Goal: Transaction & Acquisition: Purchase product/service

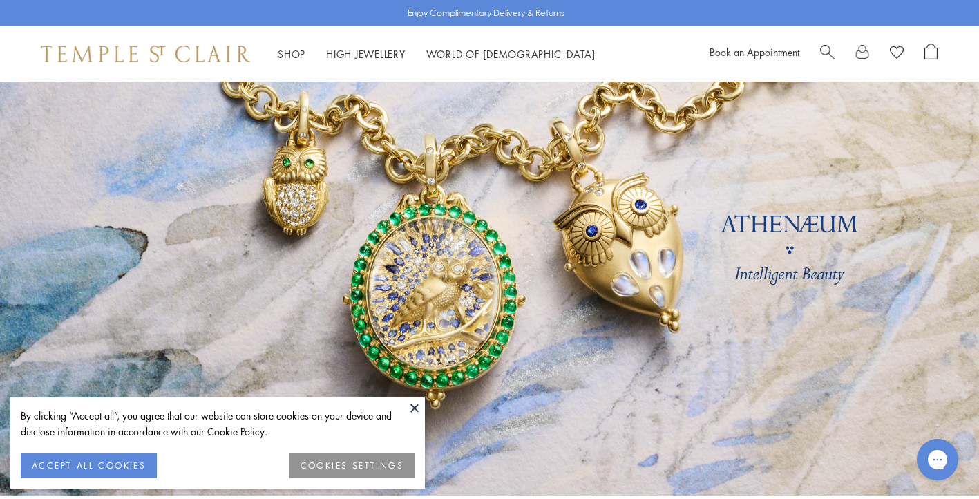
click at [416, 402] on button at bounding box center [414, 407] width 21 height 21
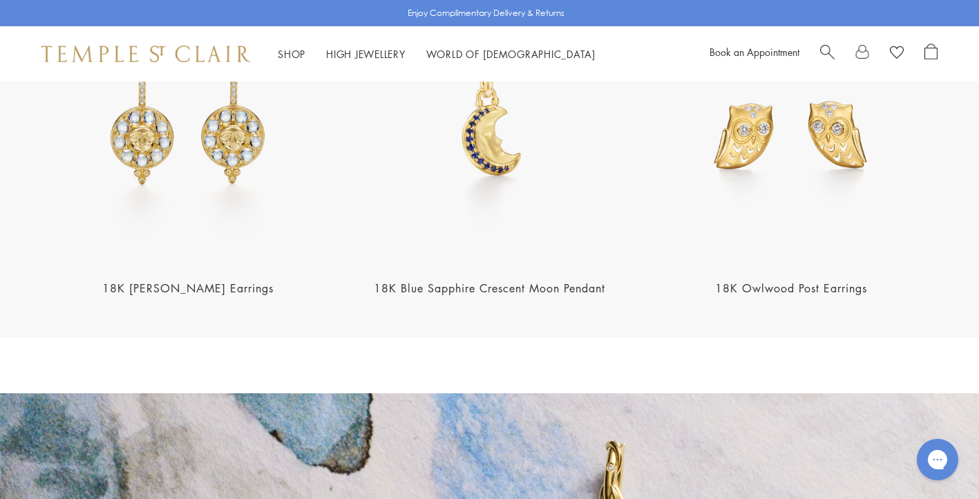
scroll to position [1888, 0]
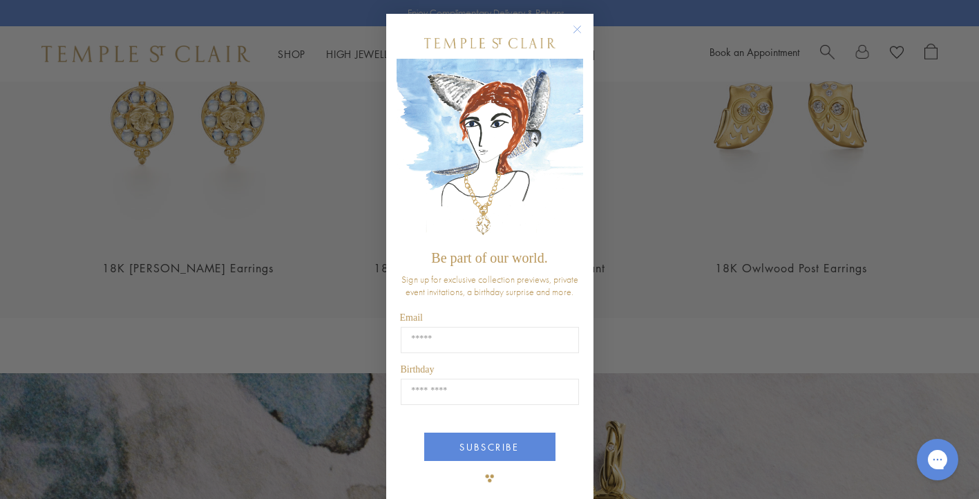
click at [574, 29] on circle "Close dialog" at bounding box center [577, 29] width 17 height 17
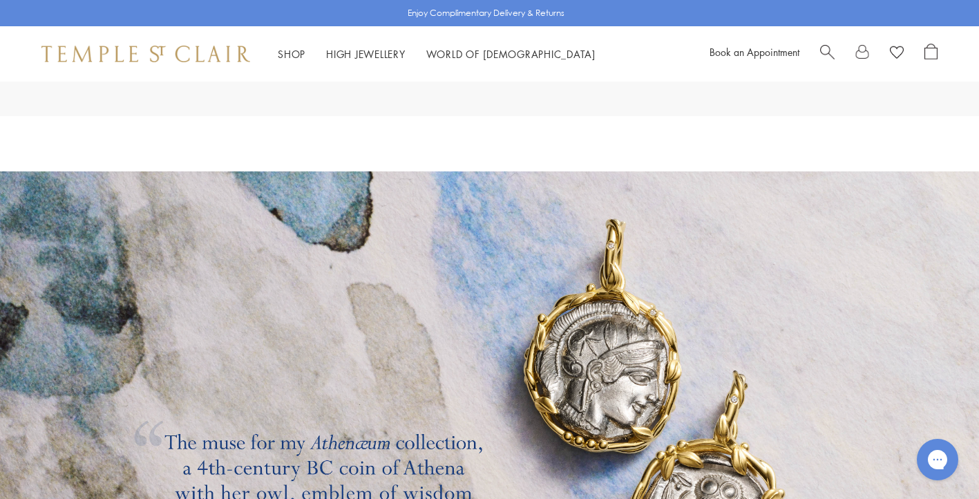
scroll to position [2086, 0]
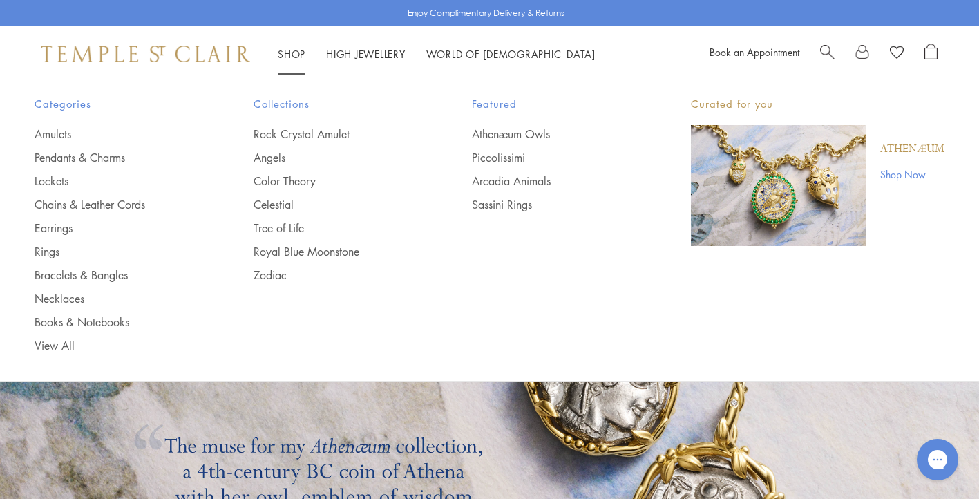
click at [296, 55] on link "Shop Shop" at bounding box center [292, 54] width 28 height 14
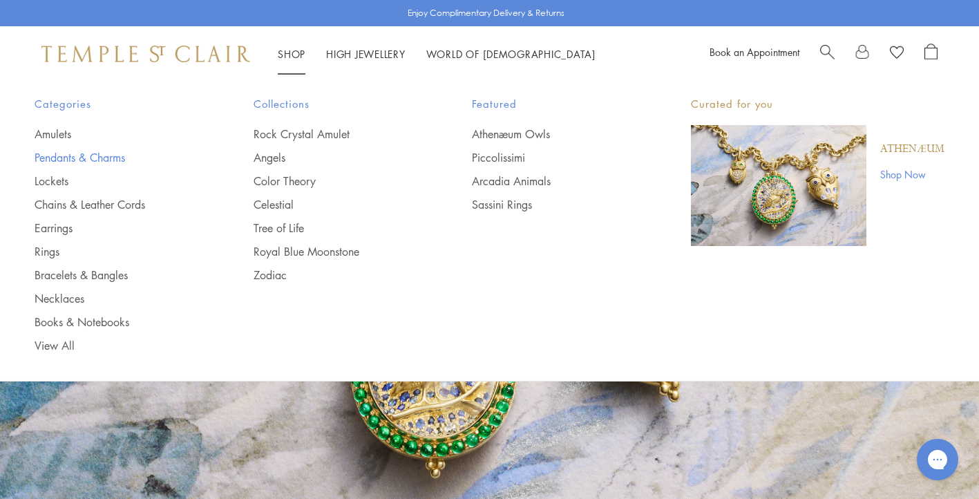
click at [116, 158] on link "Pendants & Charms" at bounding box center [117, 157] width 164 height 15
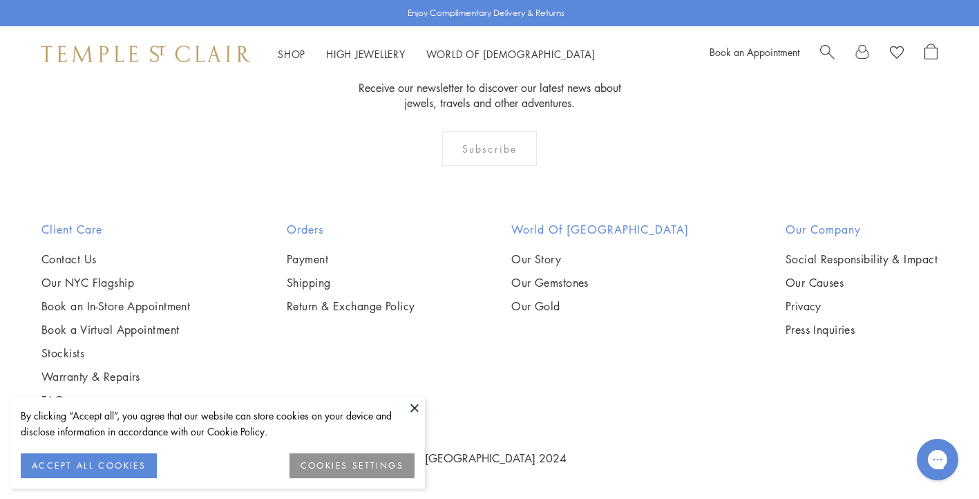
scroll to position [8352, 0]
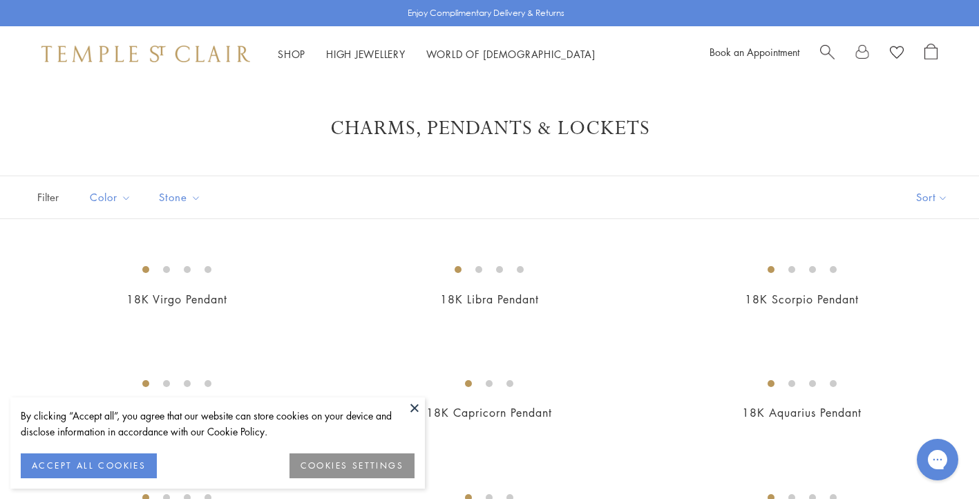
click at [417, 409] on button at bounding box center [414, 407] width 21 height 21
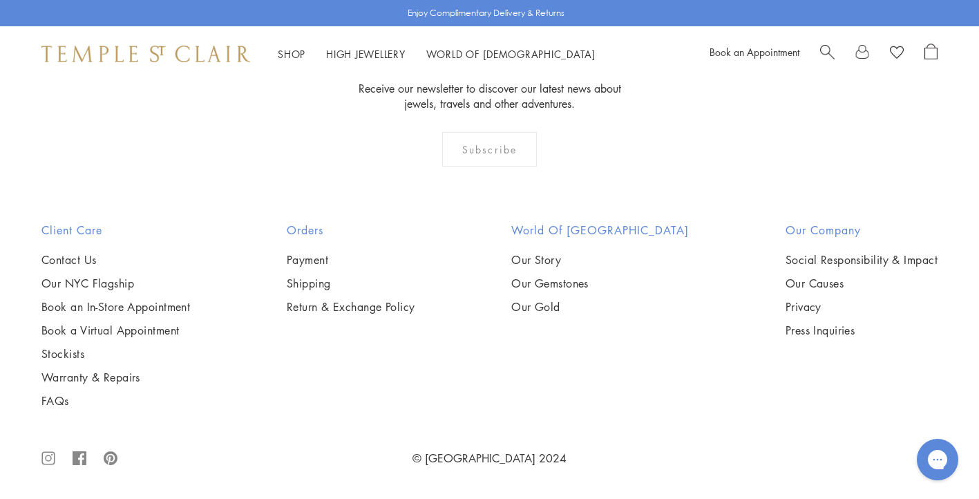
scroll to position [7174, 0]
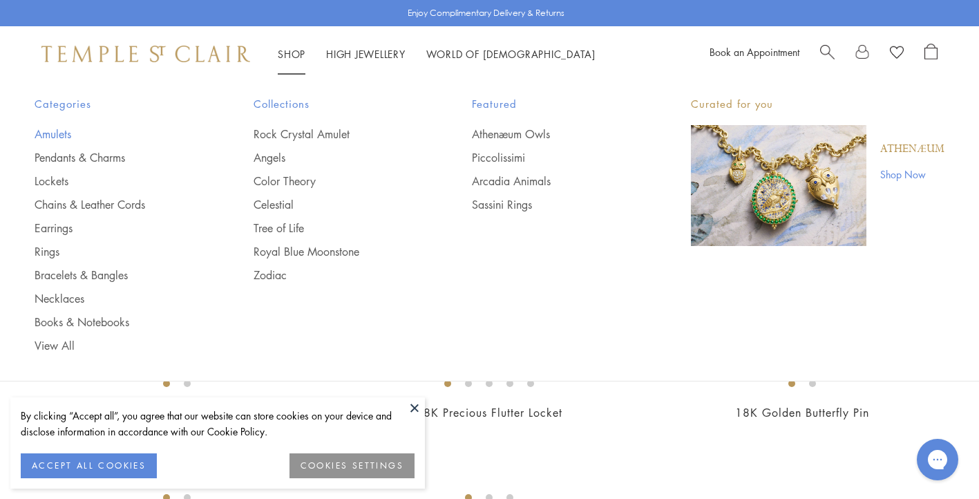
click at [53, 132] on link "Amulets" at bounding box center [117, 133] width 164 height 15
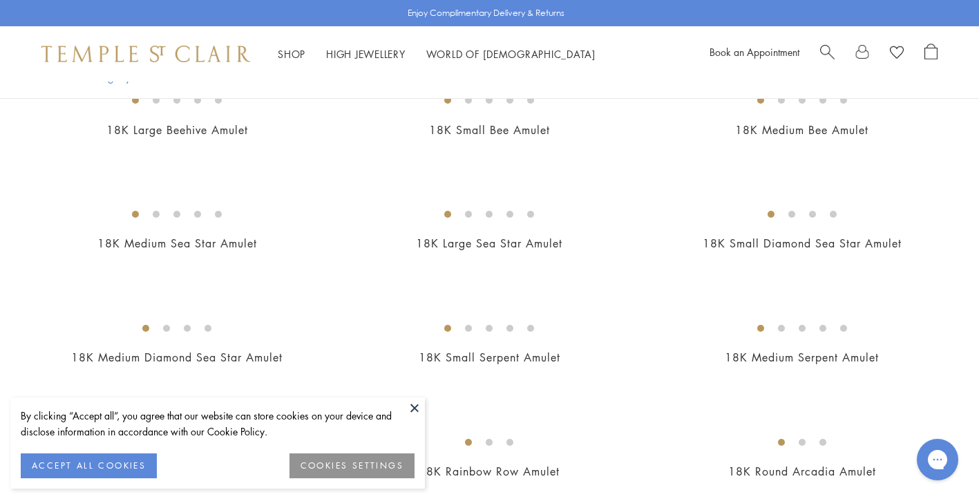
scroll to position [2012, 0]
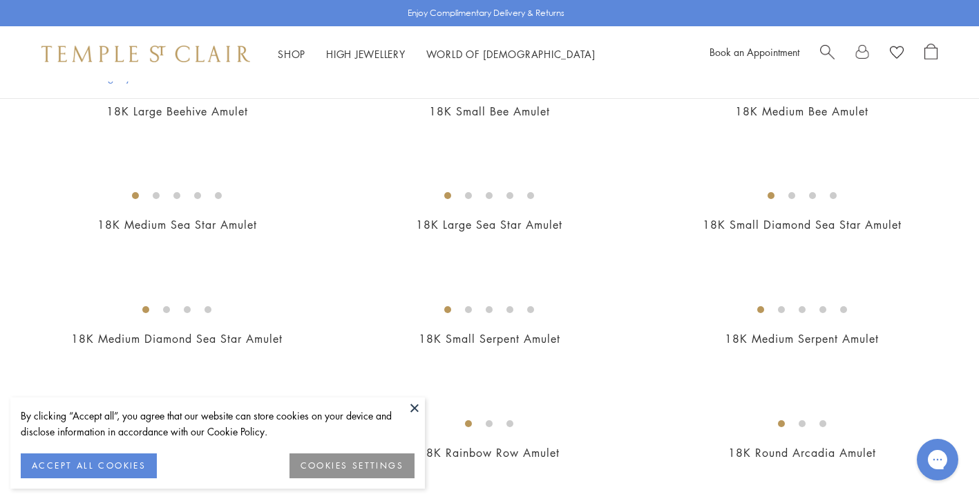
click at [0, 0] on img at bounding box center [0, 0] width 0 height 0
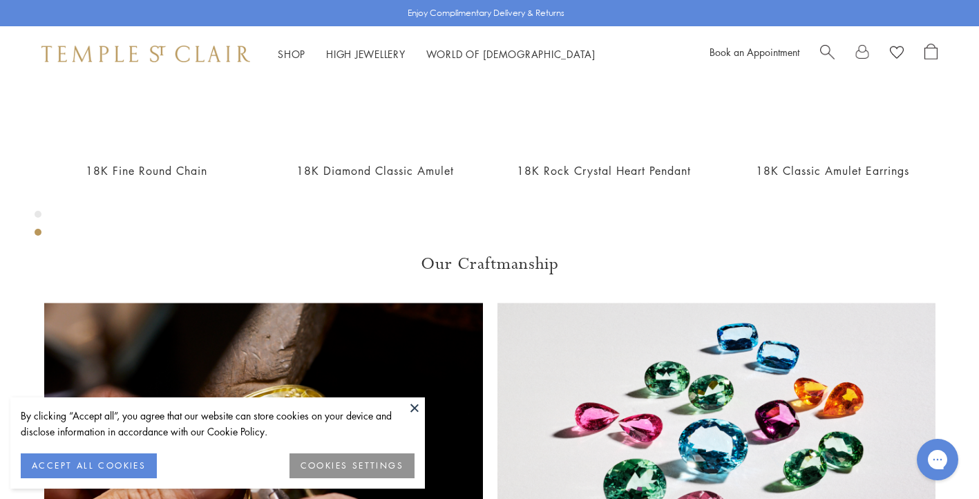
scroll to position [715, 0]
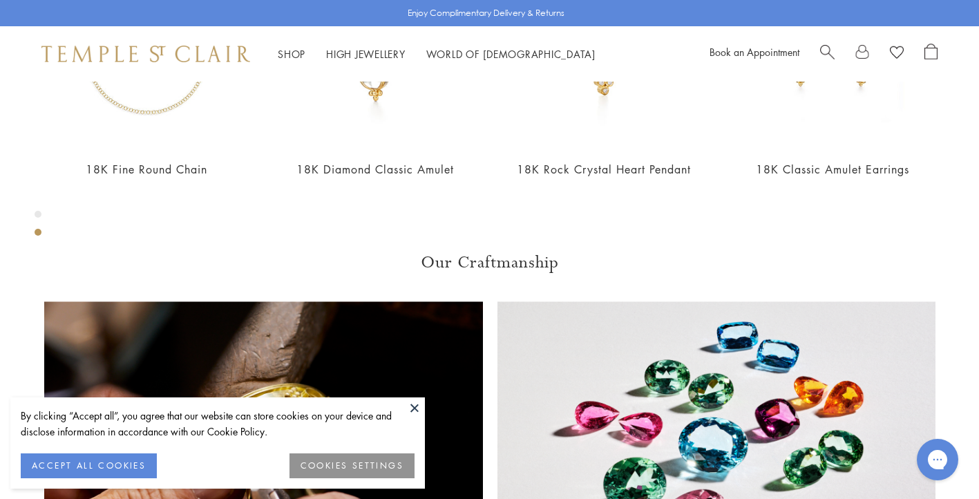
click at [413, 406] on button at bounding box center [414, 407] width 21 height 21
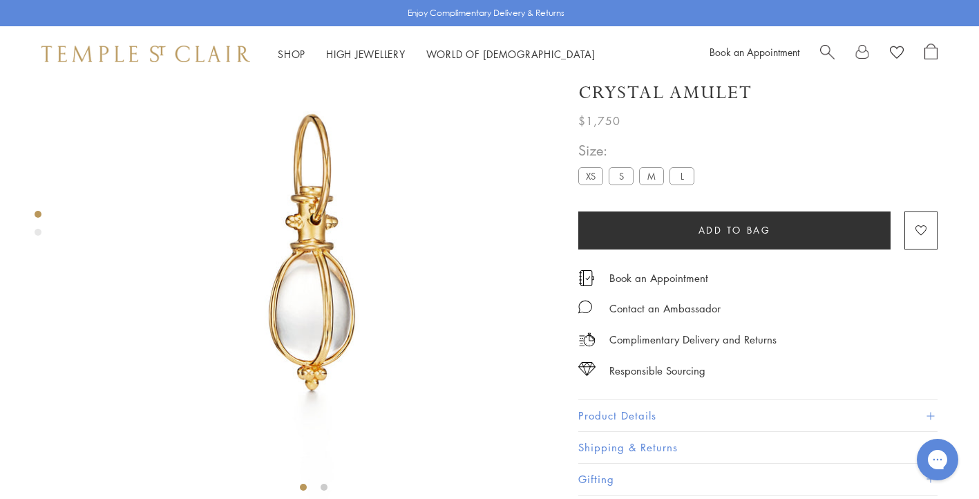
scroll to position [66, 0]
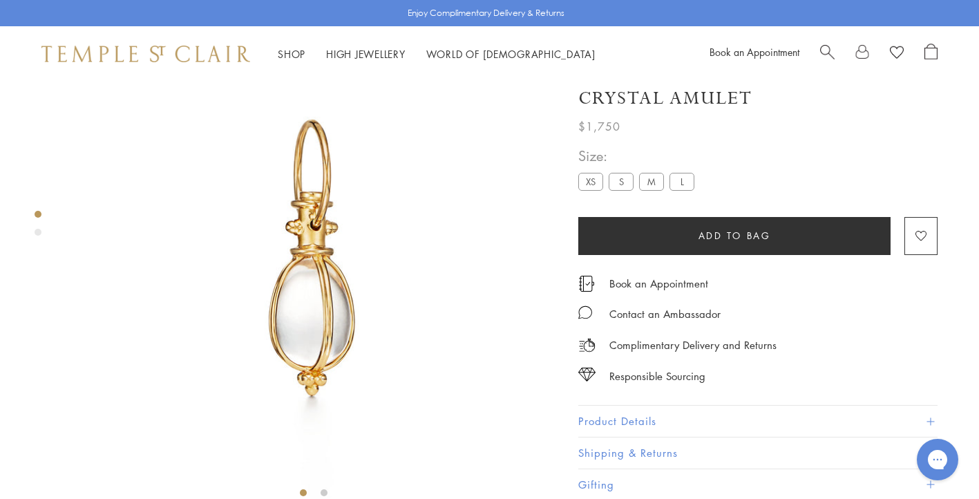
click at [587, 191] on label "XS" at bounding box center [591, 181] width 25 height 17
click at [623, 191] on label "S" at bounding box center [621, 181] width 25 height 17
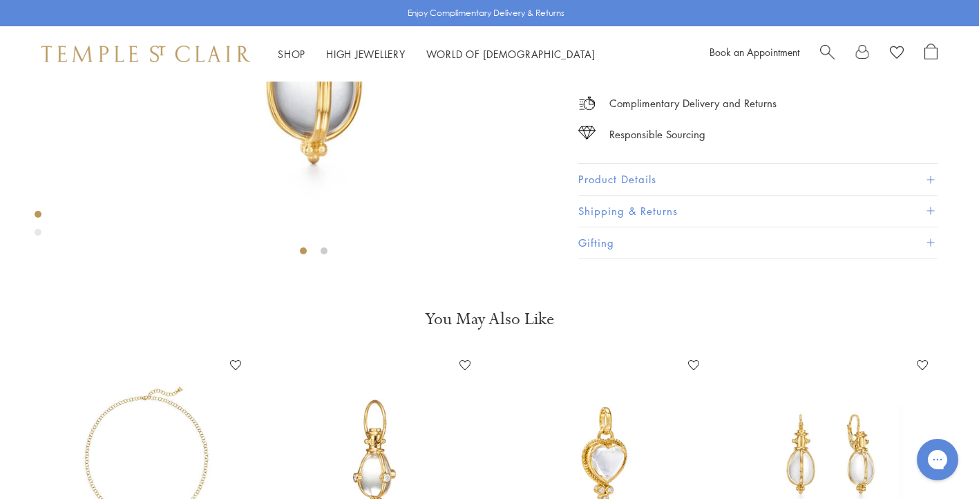
scroll to position [306, 0]
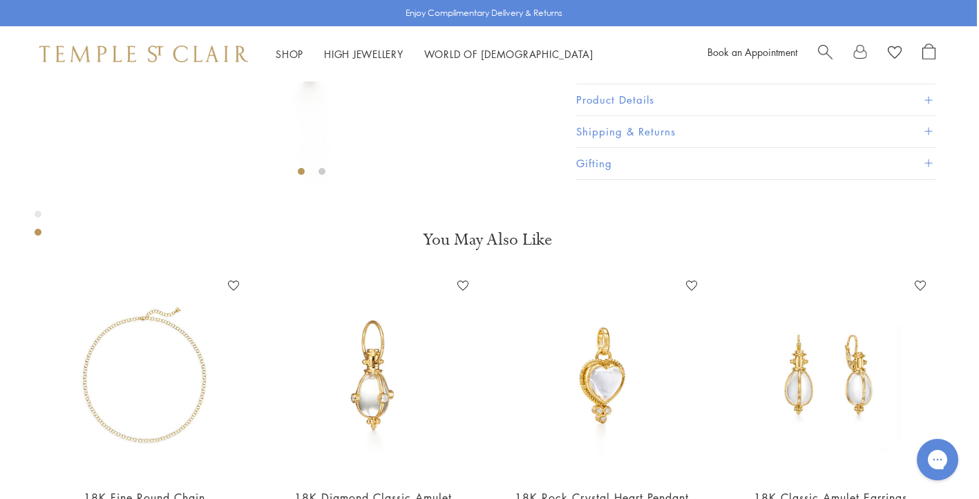
scroll to position [0, 2]
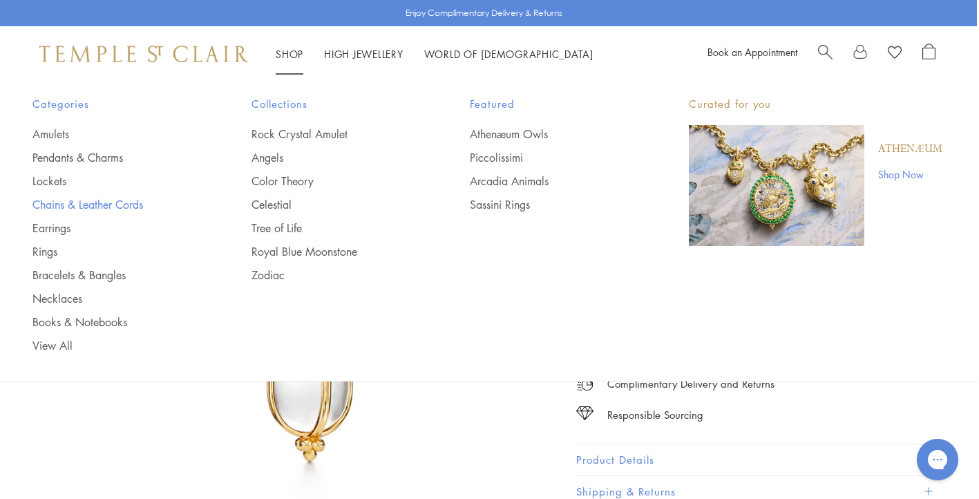
click at [55, 201] on link "Chains & Leather Cords" at bounding box center [114, 204] width 164 height 15
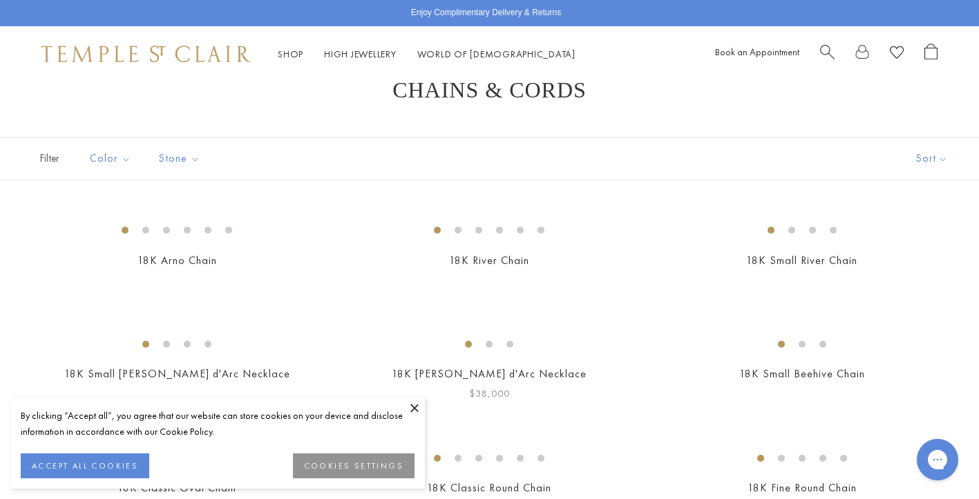
scroll to position [62, 0]
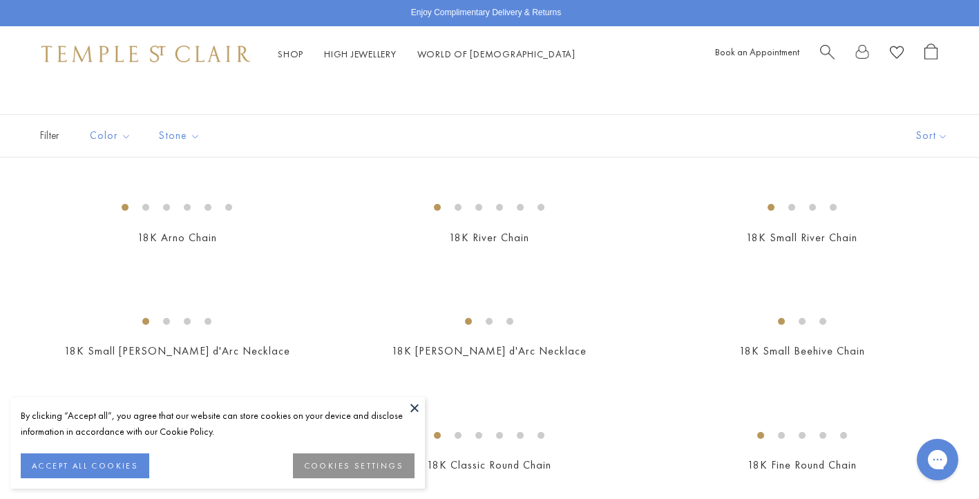
click at [415, 406] on button at bounding box center [414, 407] width 21 height 21
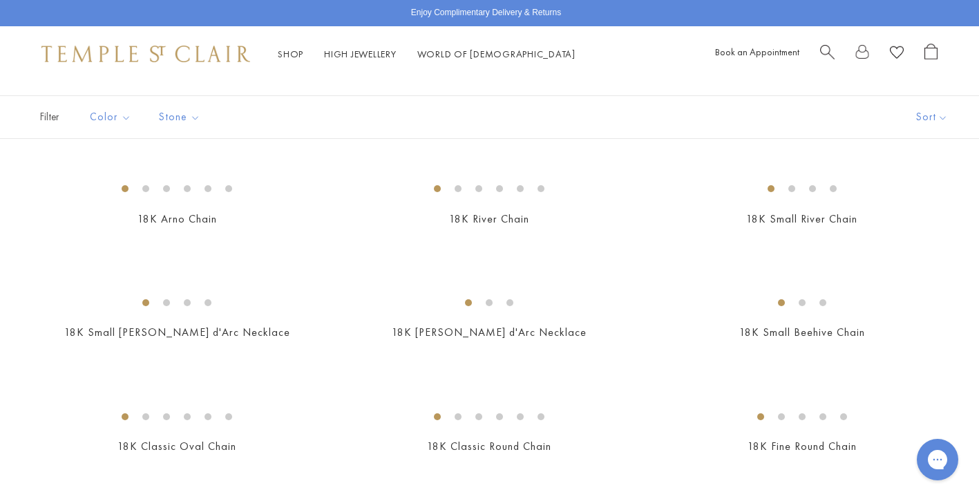
scroll to position [0, 0]
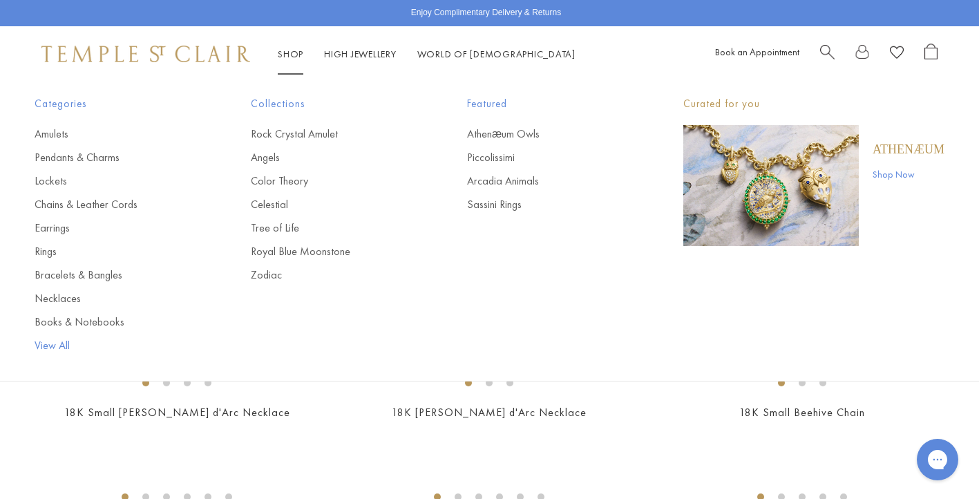
click at [62, 341] on link "View All" at bounding box center [115, 345] width 161 height 15
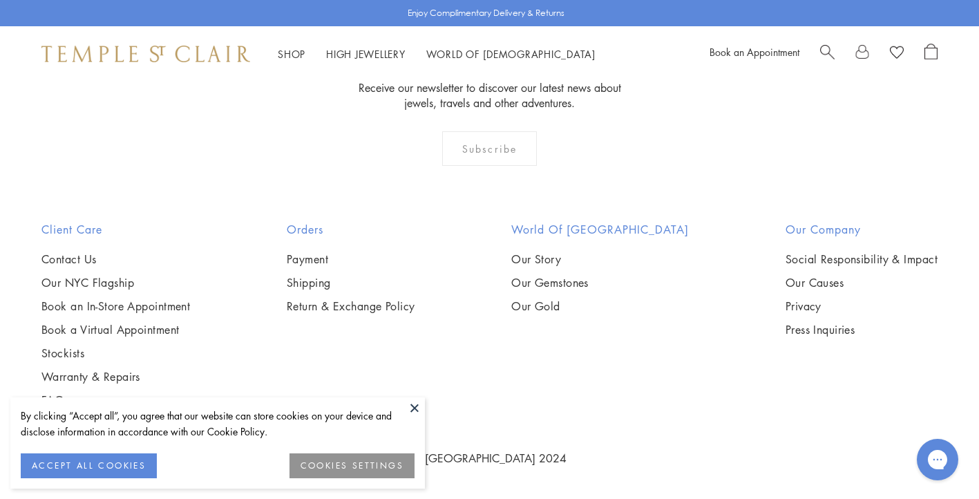
scroll to position [4930, 0]
click at [417, 407] on button at bounding box center [414, 407] width 21 height 21
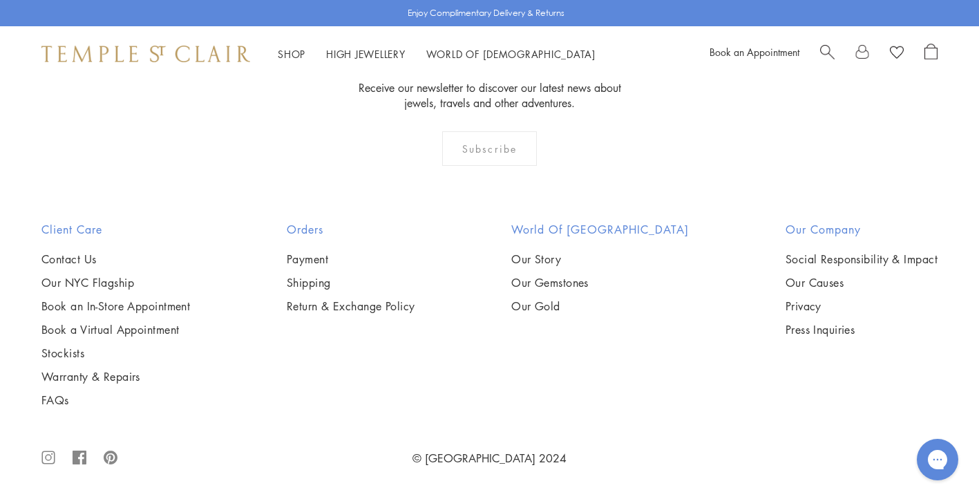
scroll to position [5554, 0]
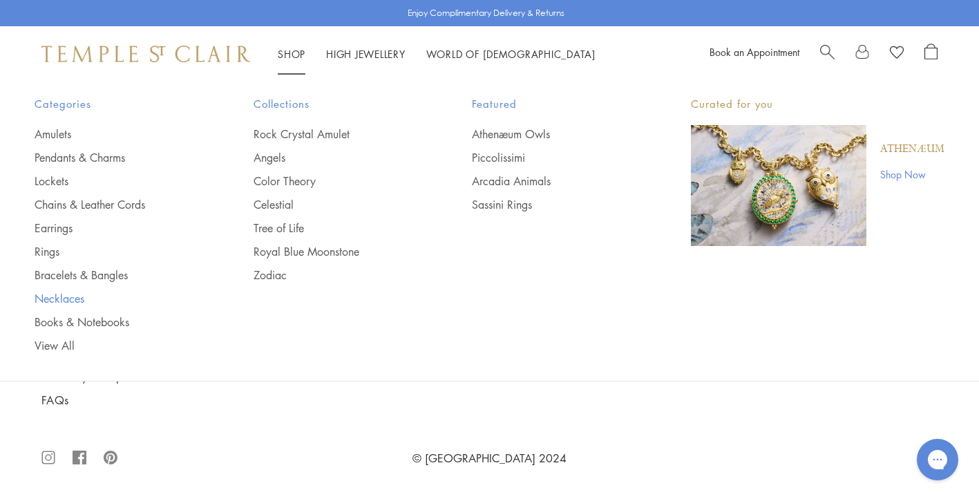
click at [75, 294] on link "Necklaces" at bounding box center [117, 298] width 164 height 15
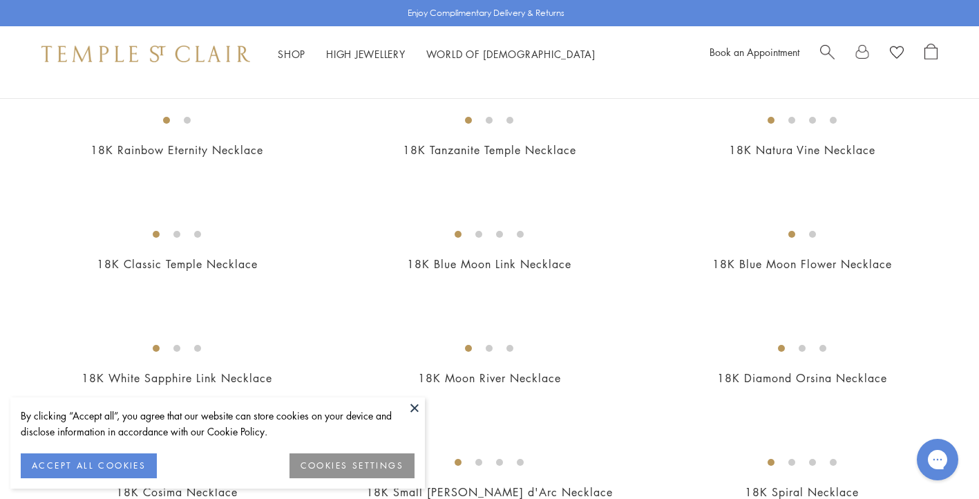
scroll to position [1087, 0]
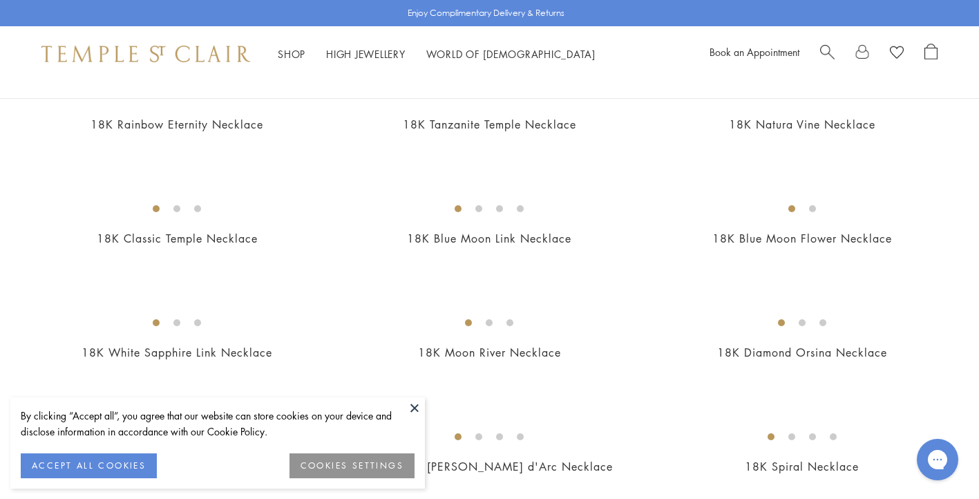
click at [414, 406] on button at bounding box center [414, 407] width 21 height 21
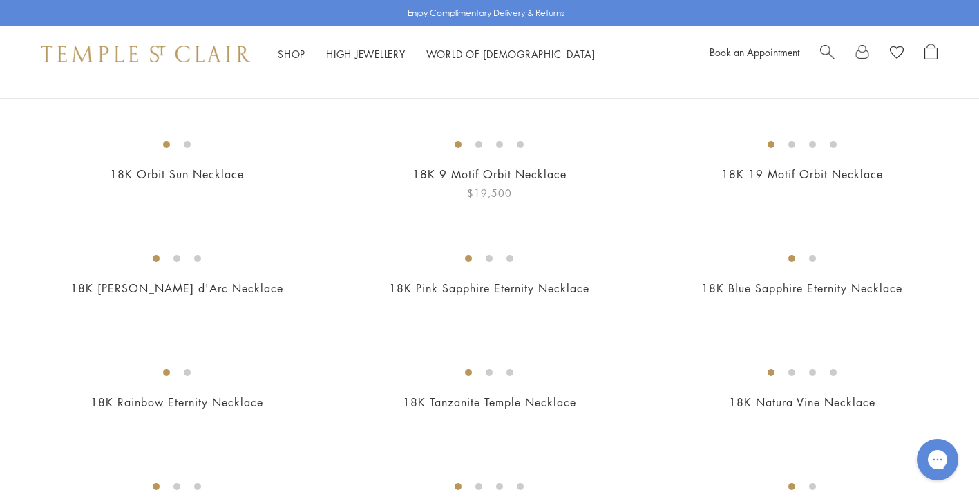
scroll to position [0, 0]
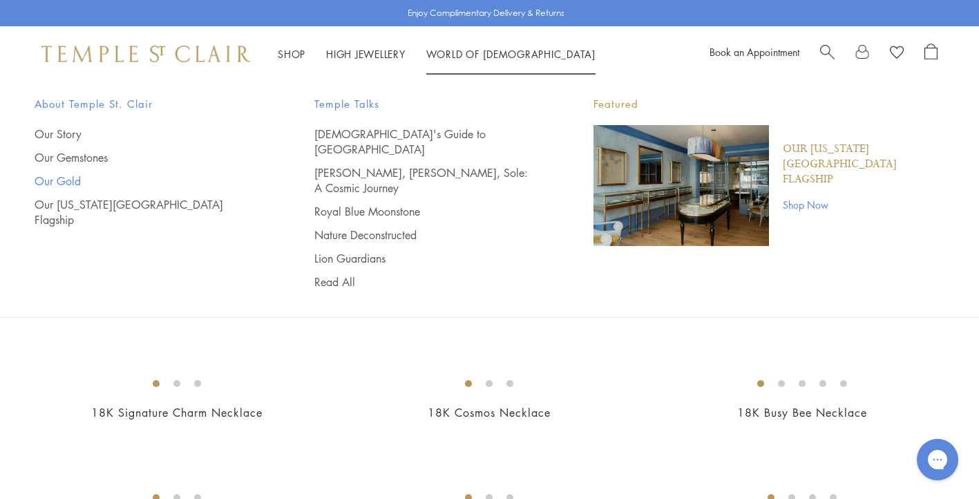
click at [71, 182] on link "Our Gold" at bounding box center [147, 180] width 225 height 15
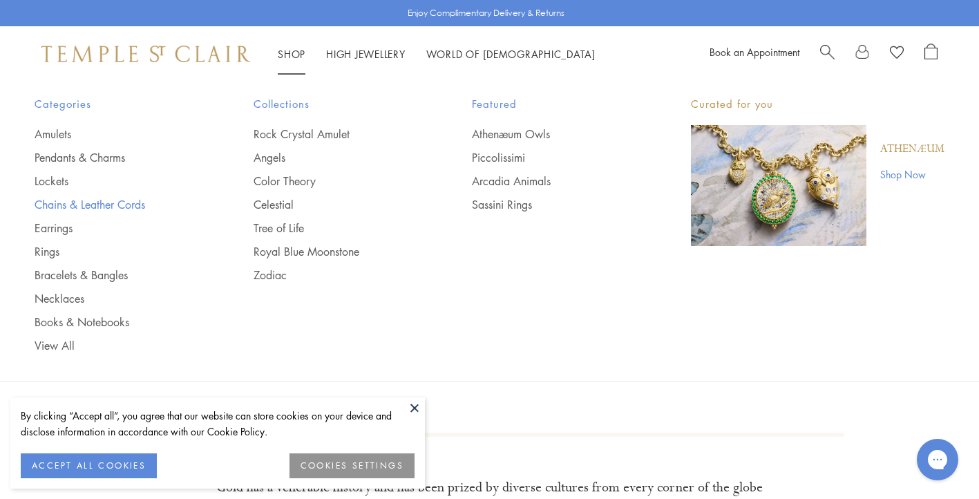
click at [48, 204] on link "Chains & Leather Cords" at bounding box center [117, 204] width 164 height 15
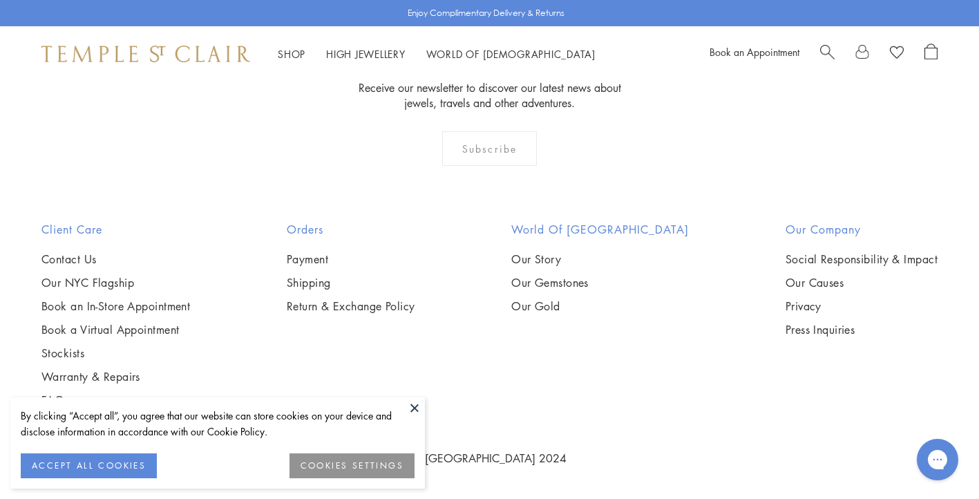
scroll to position [1694, 0]
click at [0, 0] on img at bounding box center [0, 0] width 0 height 0
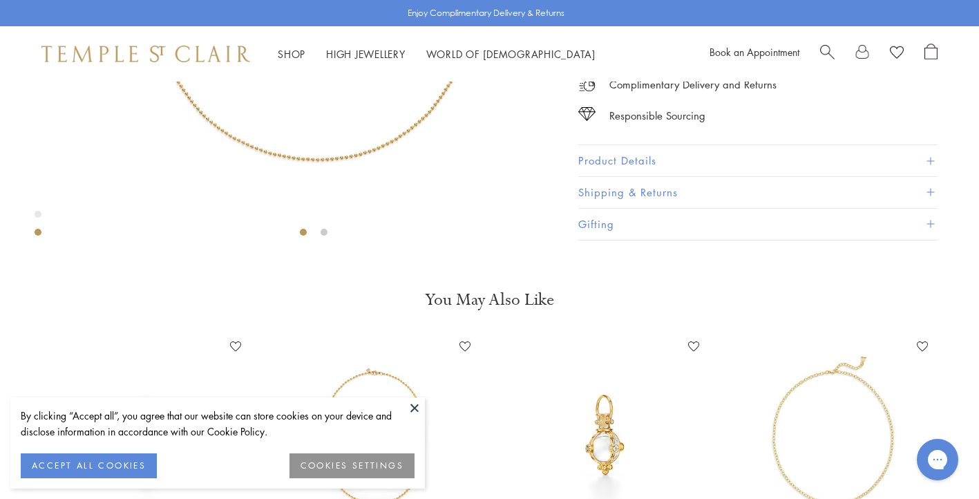
scroll to position [335, 0]
click at [413, 404] on button at bounding box center [414, 407] width 21 height 21
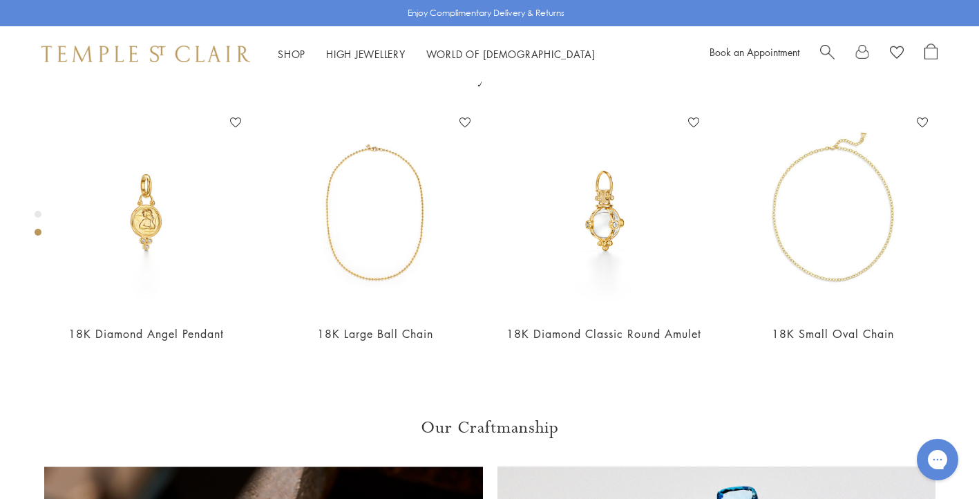
scroll to position [559, 0]
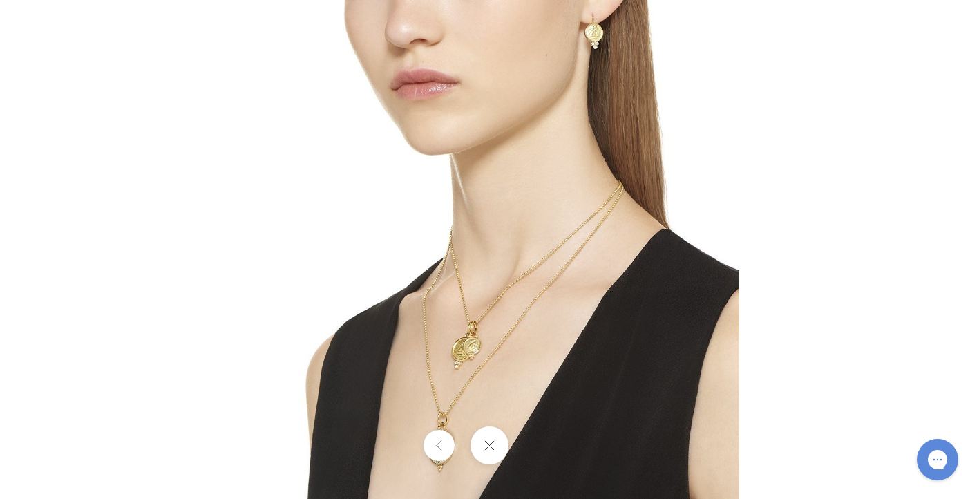
click at [256, 245] on img at bounding box center [490, 249] width 499 height 499
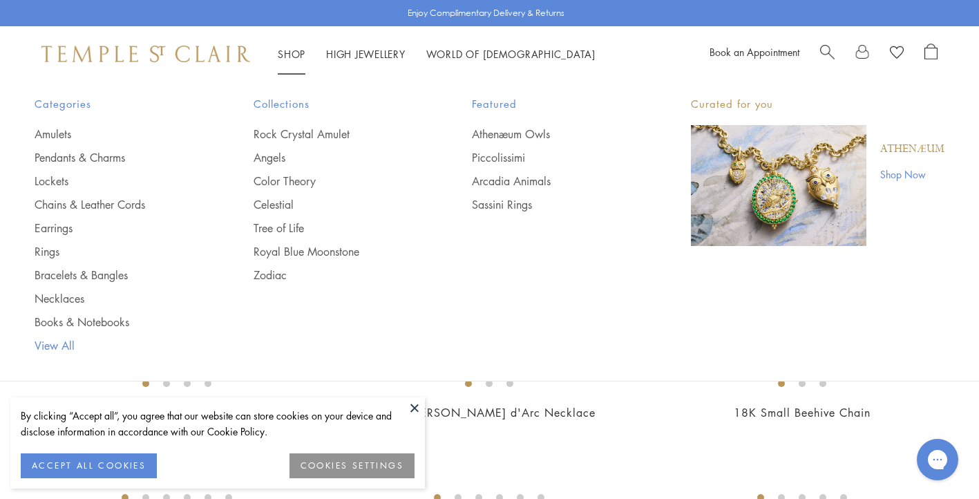
click at [59, 348] on link "View All" at bounding box center [117, 345] width 164 height 15
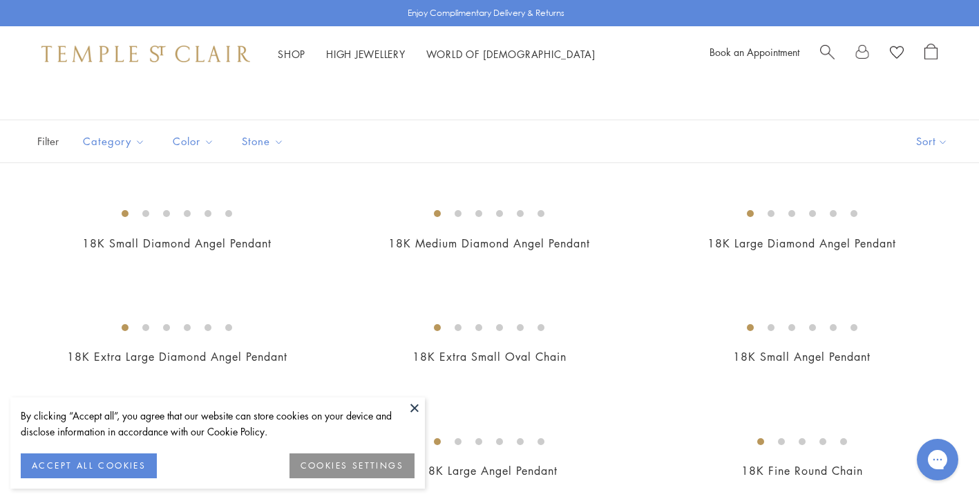
scroll to position [59, 0]
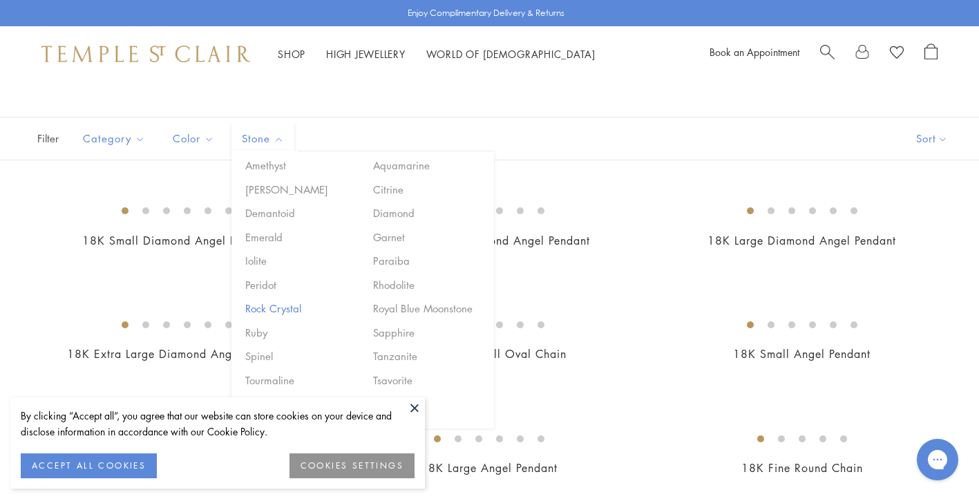
click at [258, 307] on button "Rock Crystal" at bounding box center [301, 309] width 118 height 16
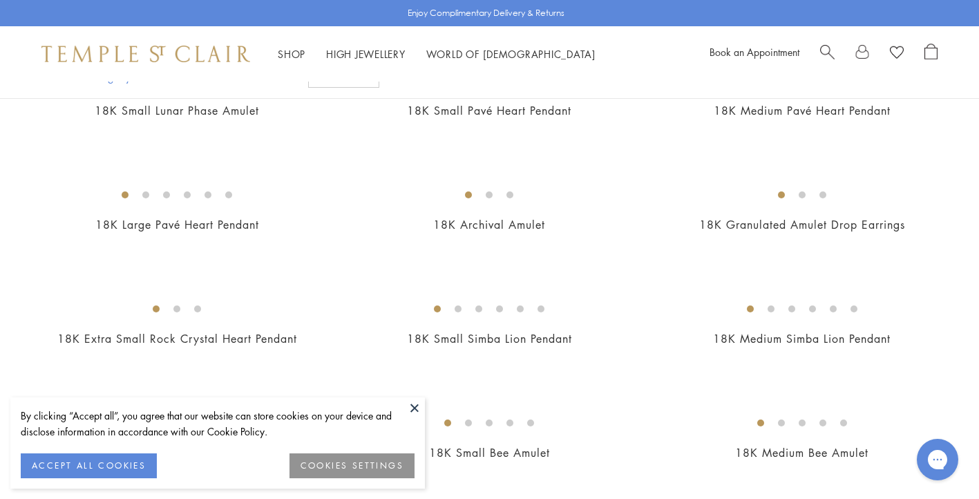
scroll to position [1447, 0]
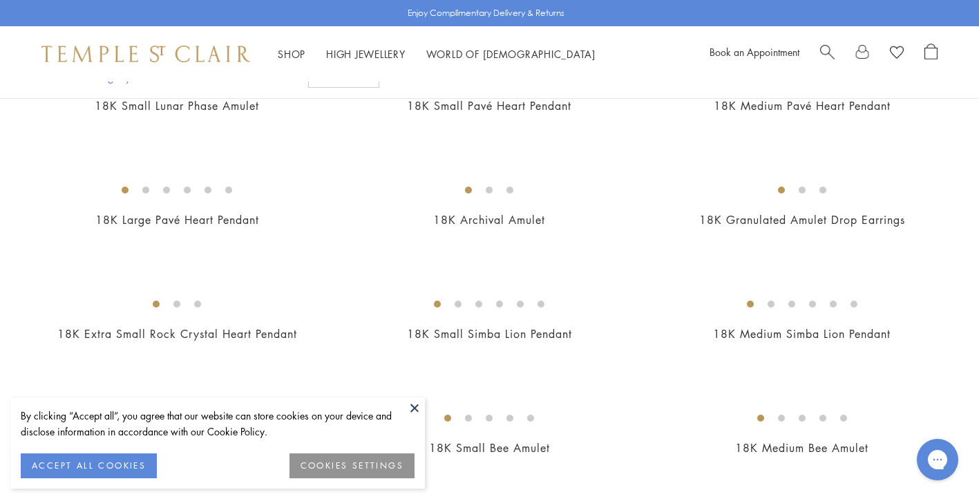
click at [416, 407] on button at bounding box center [414, 407] width 21 height 21
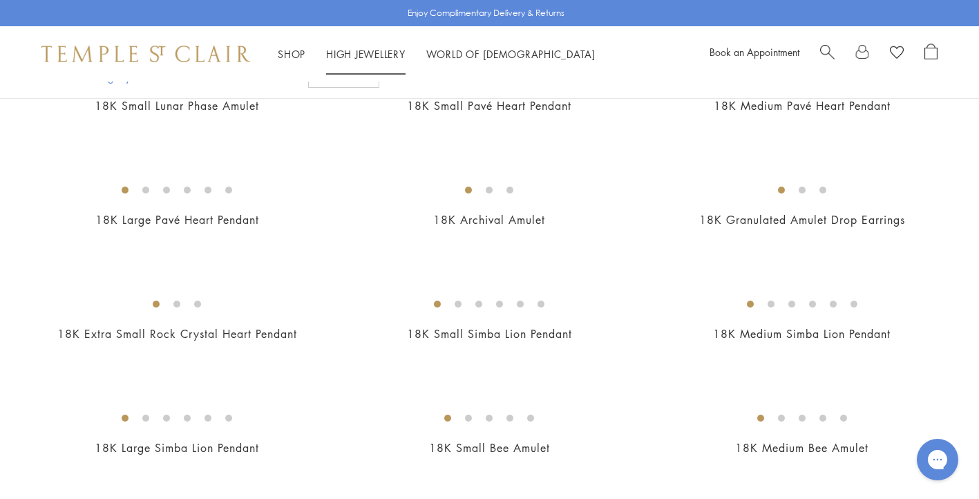
click at [347, 55] on link "High Jewellery High Jewellery" at bounding box center [365, 54] width 79 height 14
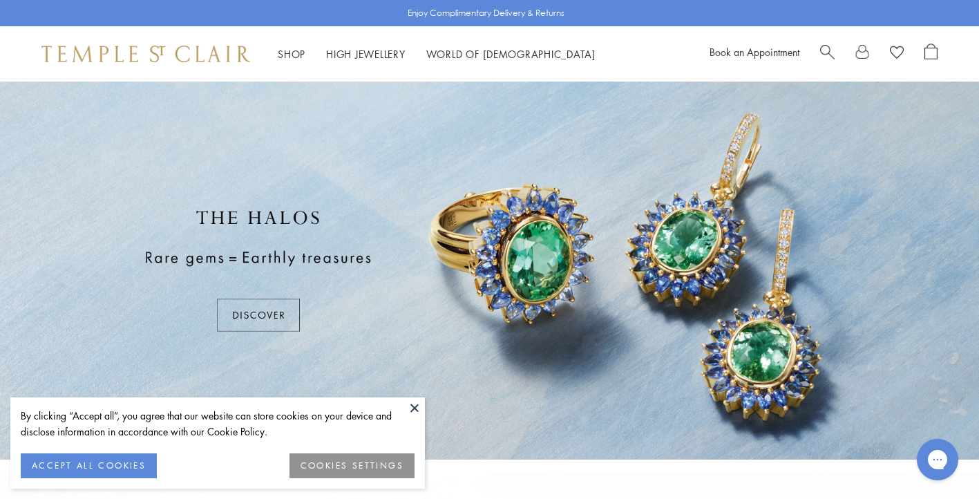
click at [414, 407] on button at bounding box center [414, 407] width 21 height 21
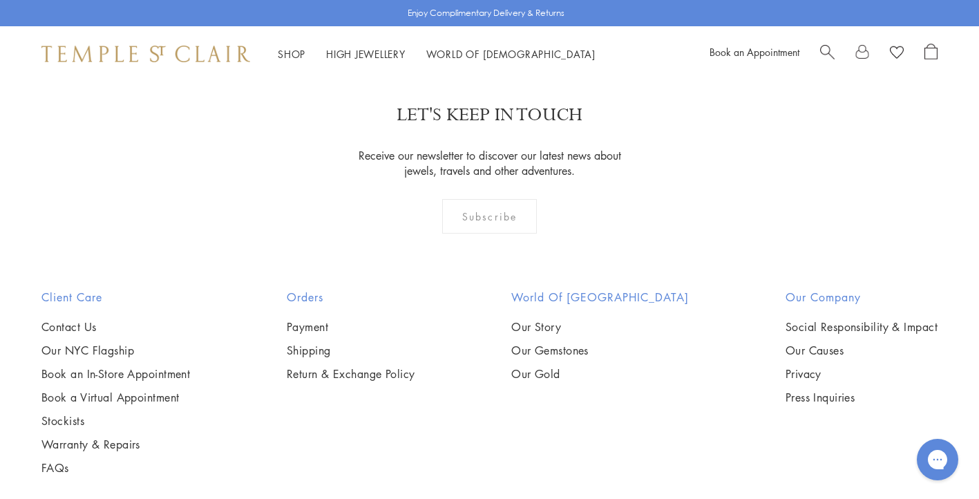
scroll to position [1327, 0]
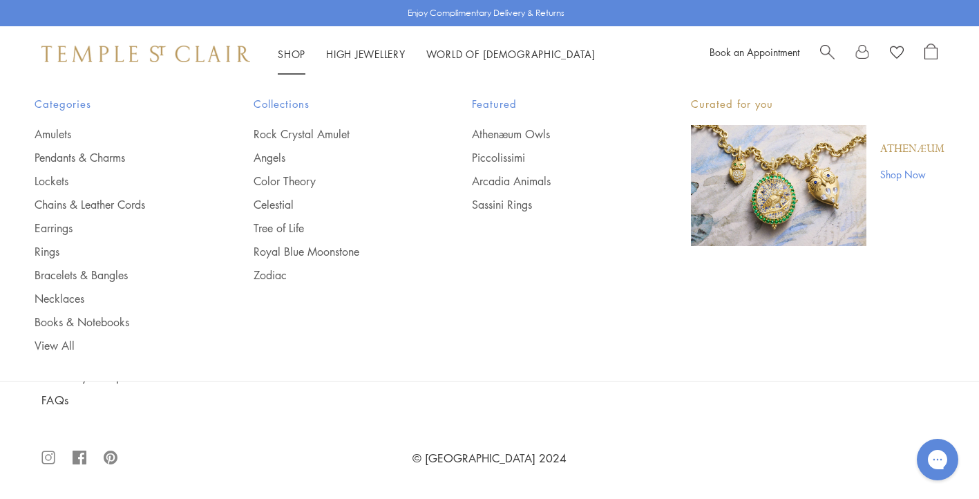
click at [296, 50] on link "Shop Shop" at bounding box center [292, 54] width 28 height 14
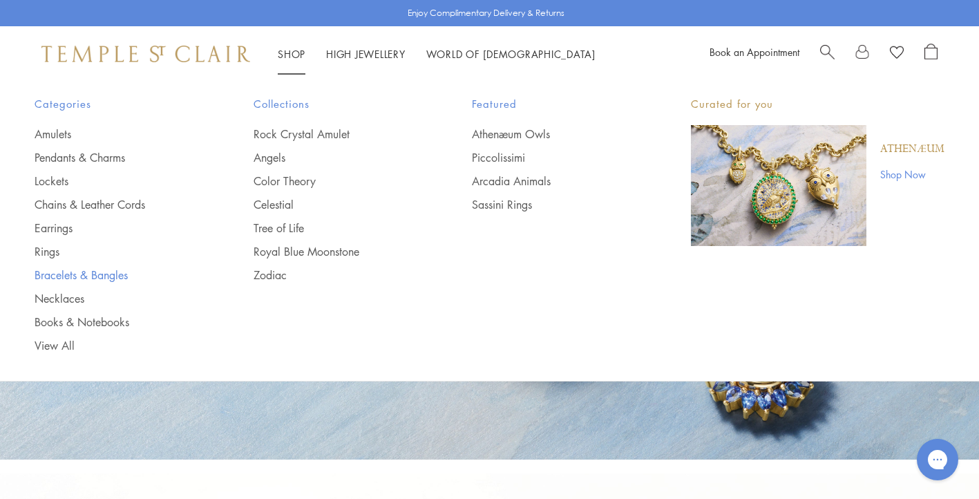
click at [78, 273] on link "Bracelets & Bangles" at bounding box center [117, 274] width 164 height 15
